Goal: Task Accomplishment & Management: Manage account settings

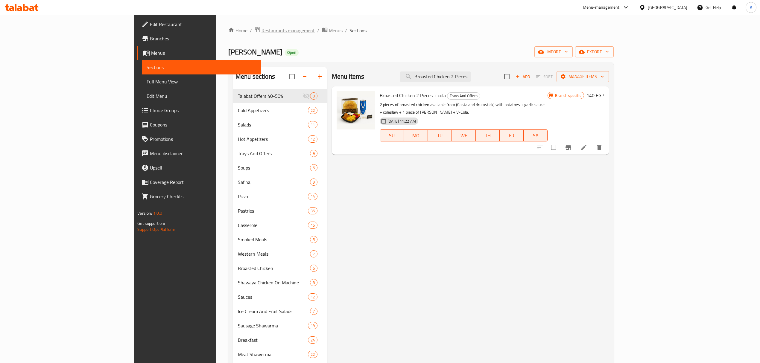
click at [262, 31] on span "Restaurants management" at bounding box center [288, 30] width 53 height 7
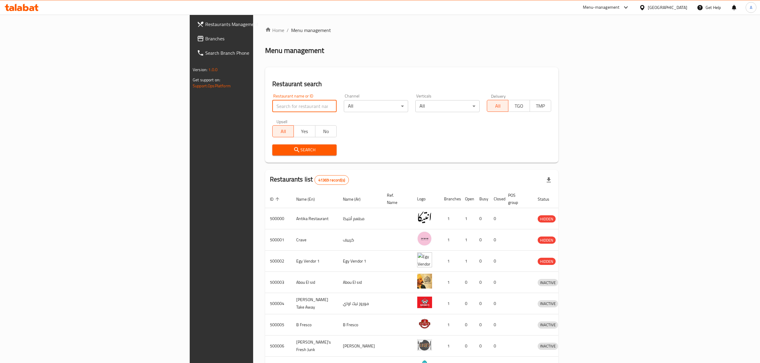
click at [272, 106] on input "search" at bounding box center [304, 106] width 64 height 12
paste input "507985"
type input "507985"
click button "Search" at bounding box center [304, 150] width 64 height 11
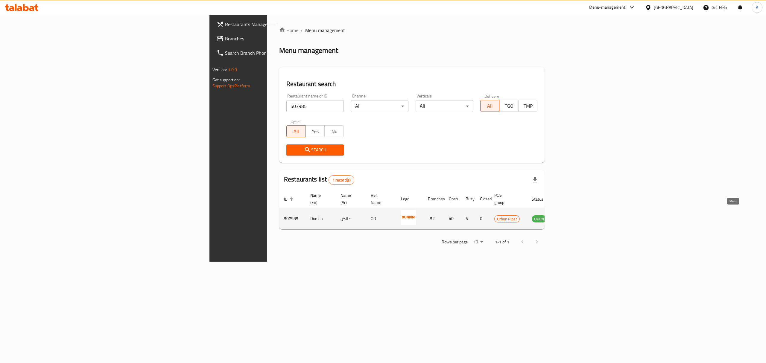
click at [570, 217] on icon "enhanced table" at bounding box center [566, 219] width 7 height 5
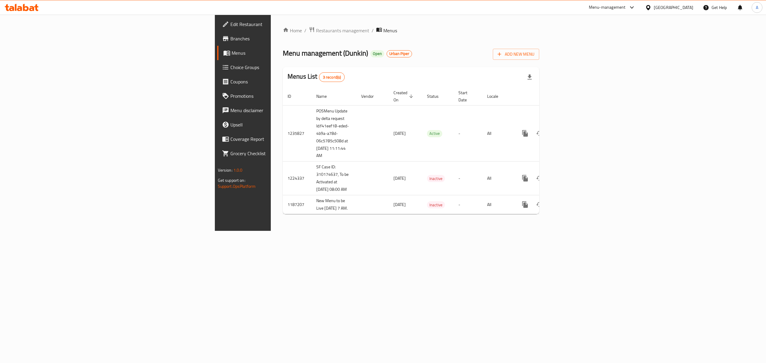
click at [230, 22] on span "Edit Restaurant" at bounding box center [284, 24] width 108 height 7
